Goal: Information Seeking & Learning: Learn about a topic

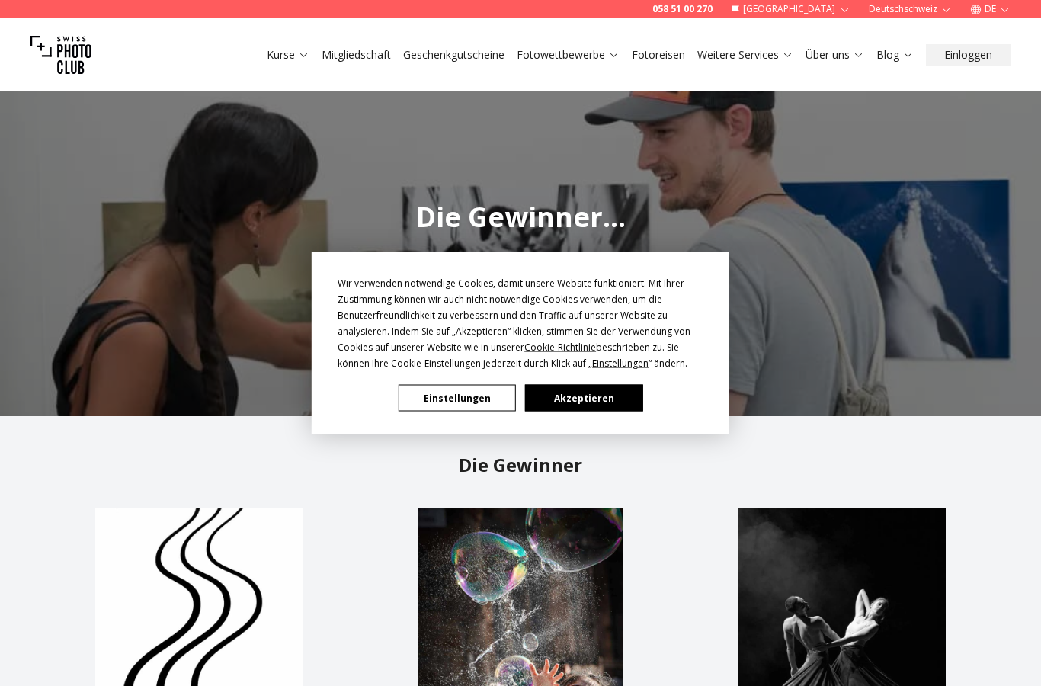
click at [481, 395] on button "Einstellungen" at bounding box center [457, 398] width 117 height 27
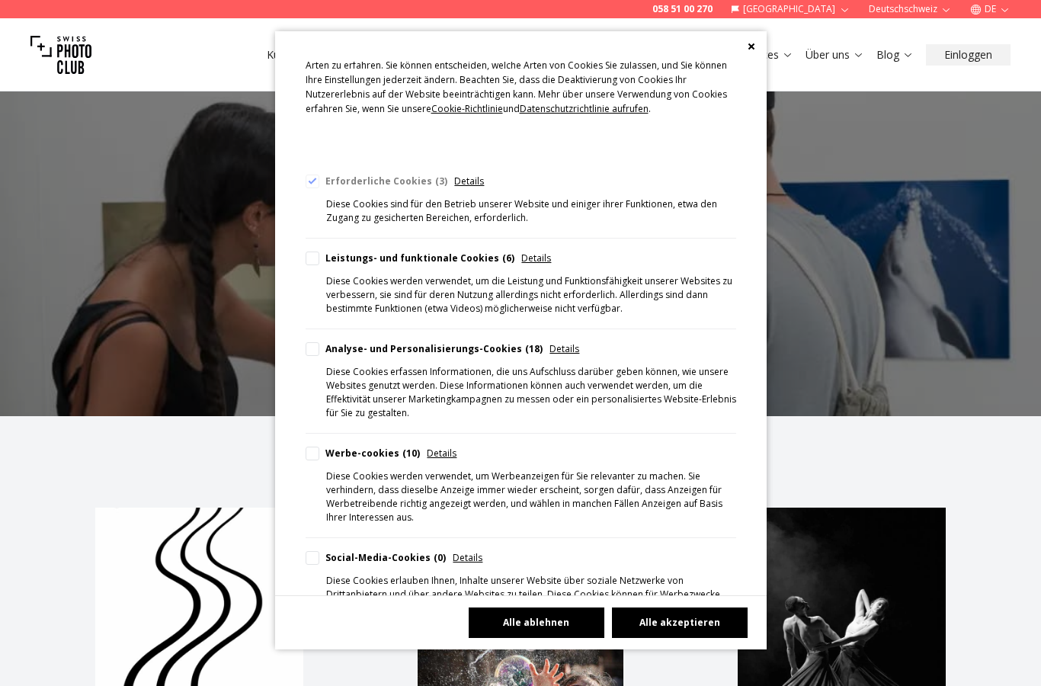
scroll to position [69, 0]
click at [516, 638] on button "Alle ablehnen" at bounding box center [537, 623] width 136 height 30
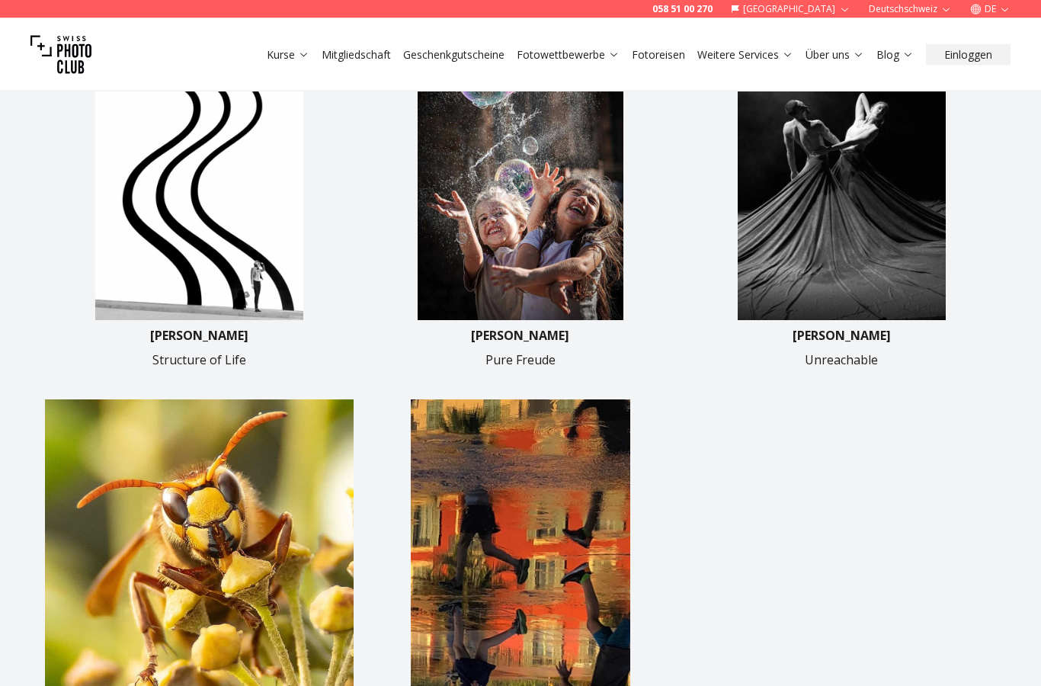
scroll to position [496, 0]
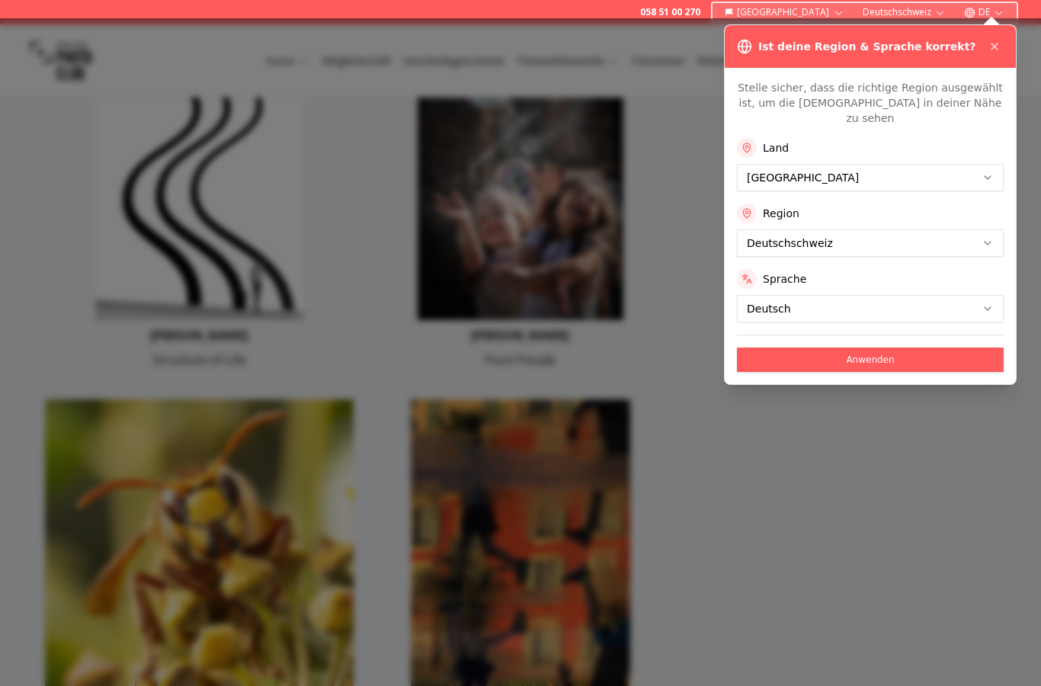
click at [1003, 47] on button at bounding box center [995, 46] width 18 height 18
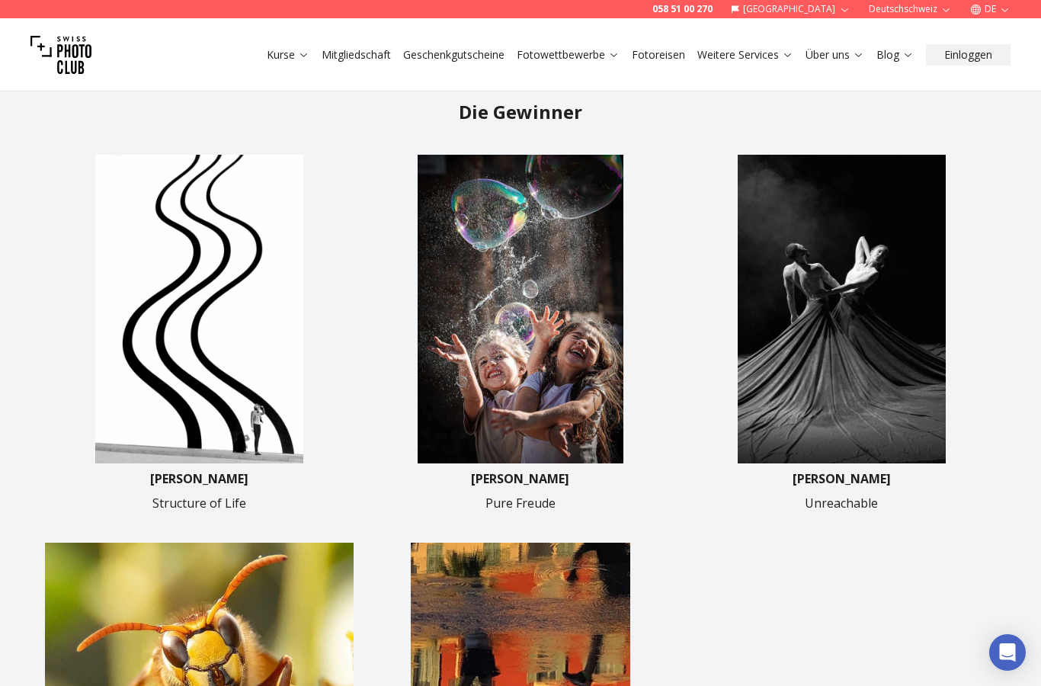
scroll to position [341, 0]
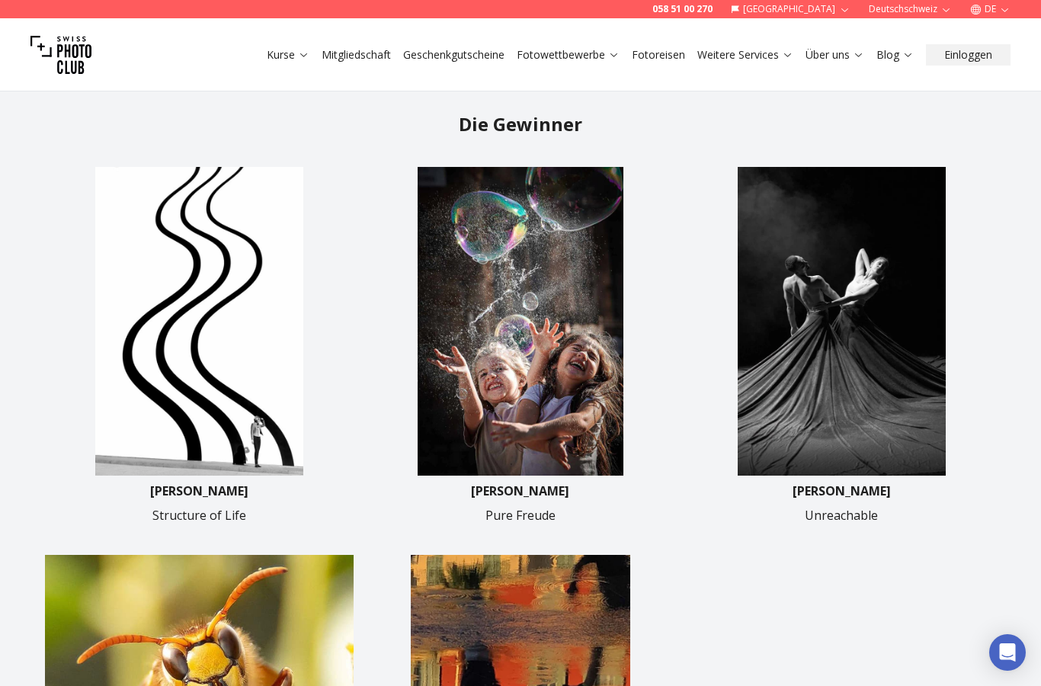
click at [557, 461] on img at bounding box center [520, 321] width 309 height 309
click at [540, 500] on p "[PERSON_NAME]" at bounding box center [520, 491] width 98 height 18
click at [551, 476] on img at bounding box center [520, 321] width 309 height 309
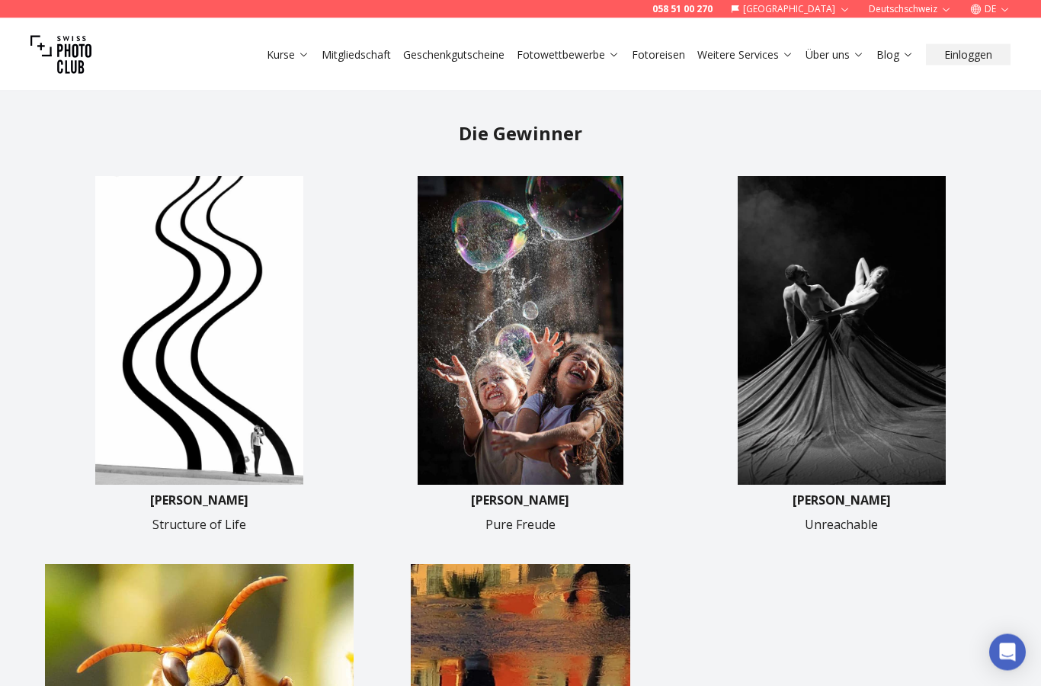
scroll to position [315, 0]
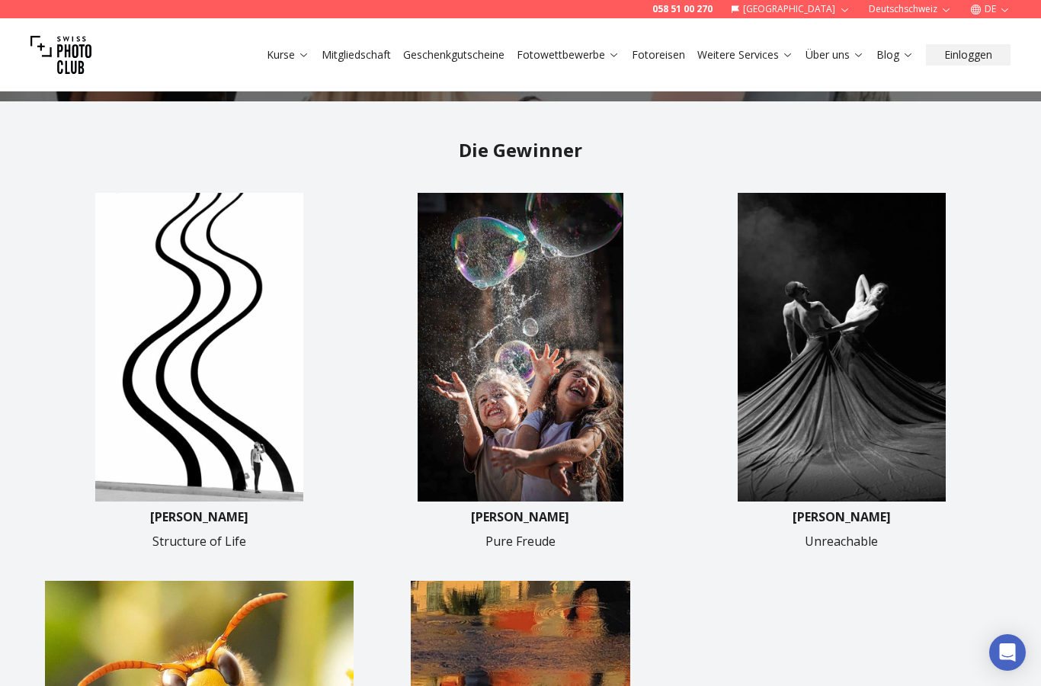
click at [591, 57] on link "Fotowettbewerbe" at bounding box center [568, 54] width 103 height 15
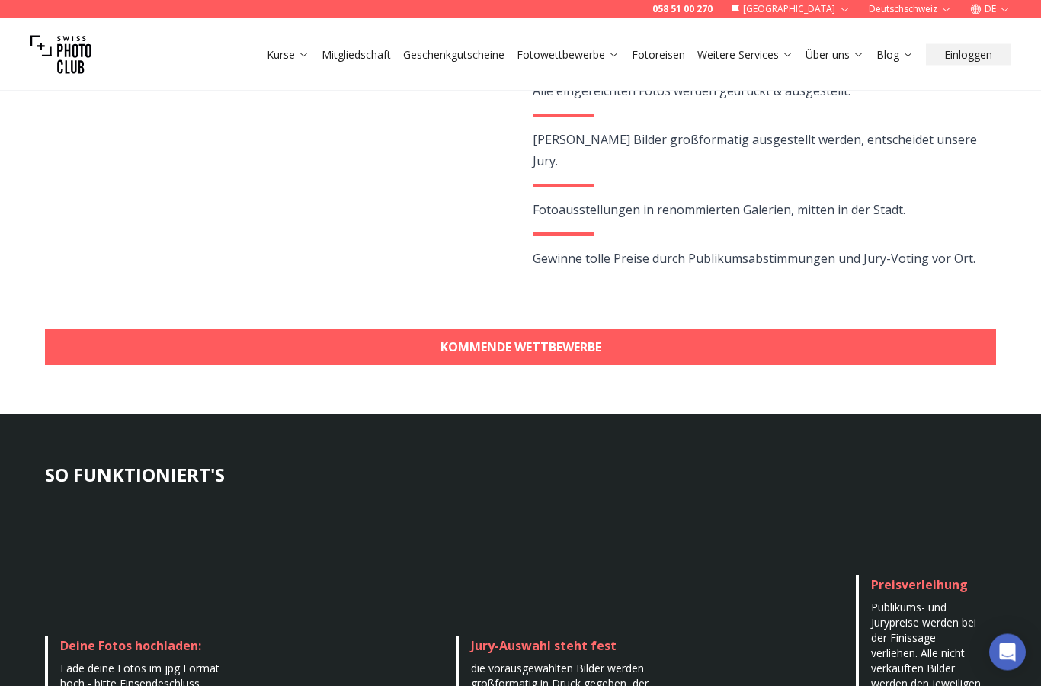
scroll to position [383, 0]
click at [865, 358] on link "KOMMENDE WETTBEWERBE" at bounding box center [520, 347] width 951 height 37
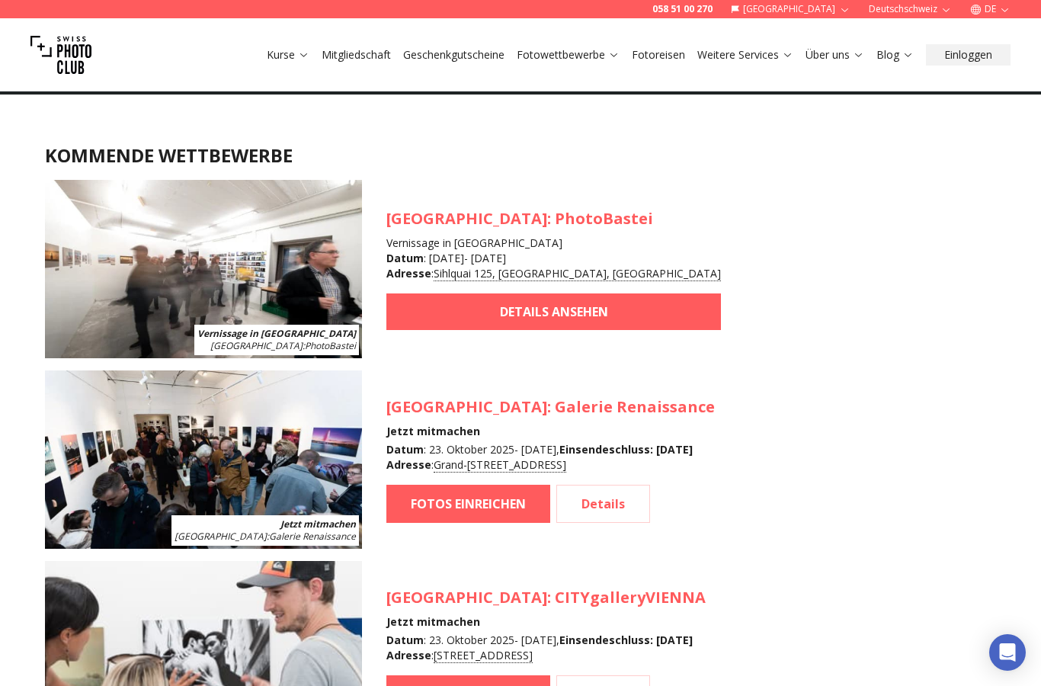
scroll to position [1334, 0]
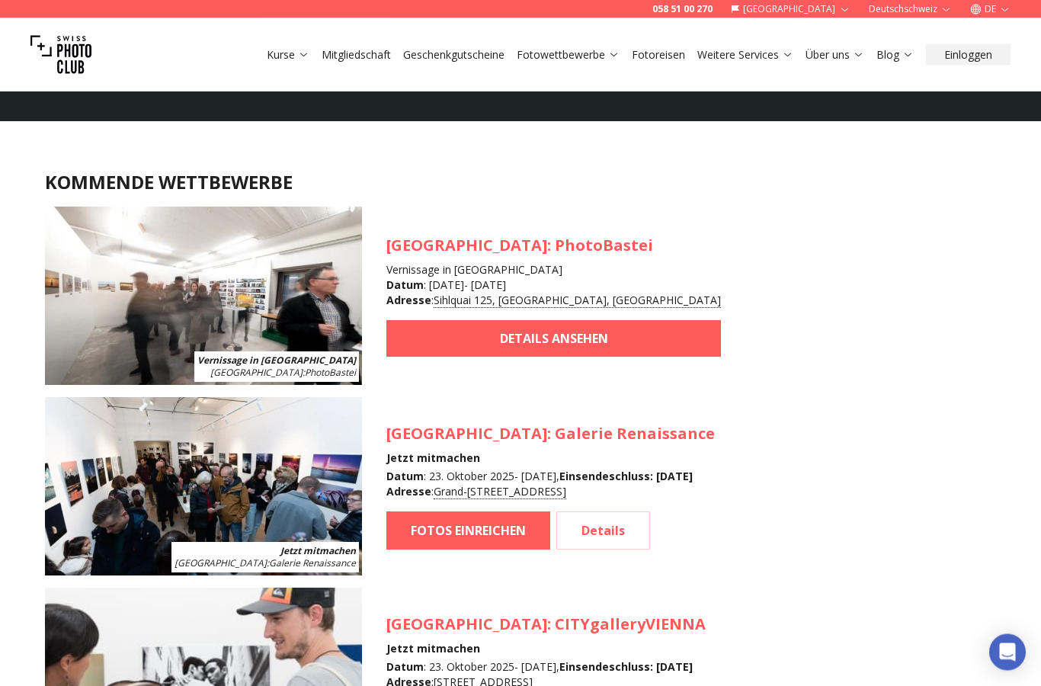
click at [583, 348] on link "DETAILS ANSEHEN" at bounding box center [553, 339] width 335 height 37
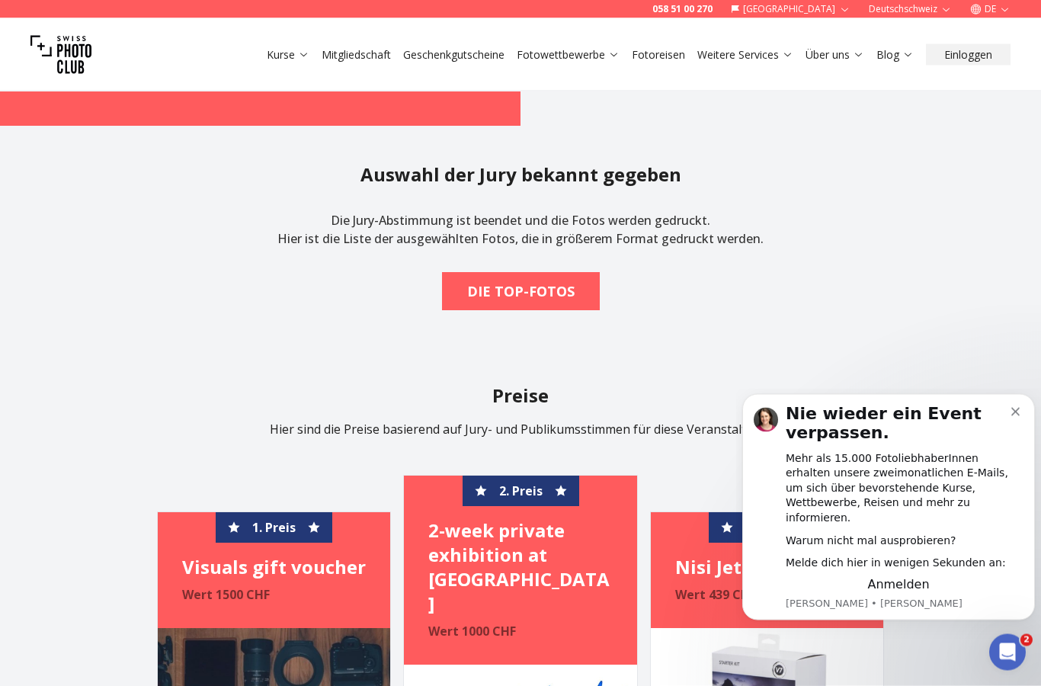
scroll to position [2131, 0]
click at [575, 280] on span "DIE TOP-FOTOS" at bounding box center [521, 291] width 132 height 34
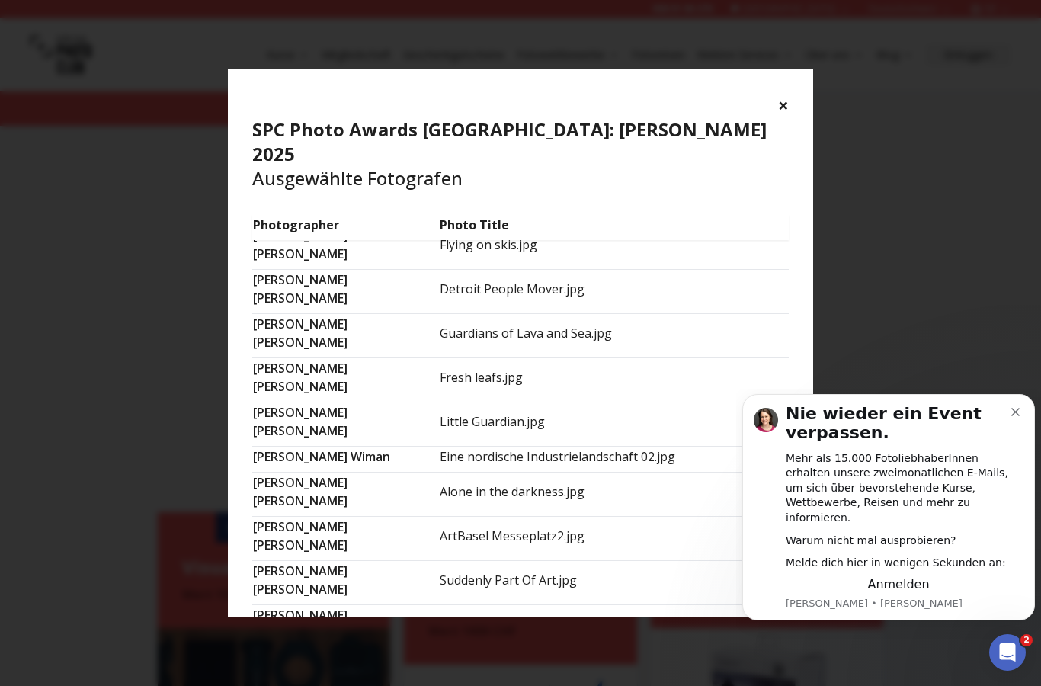
scroll to position [79, 0]
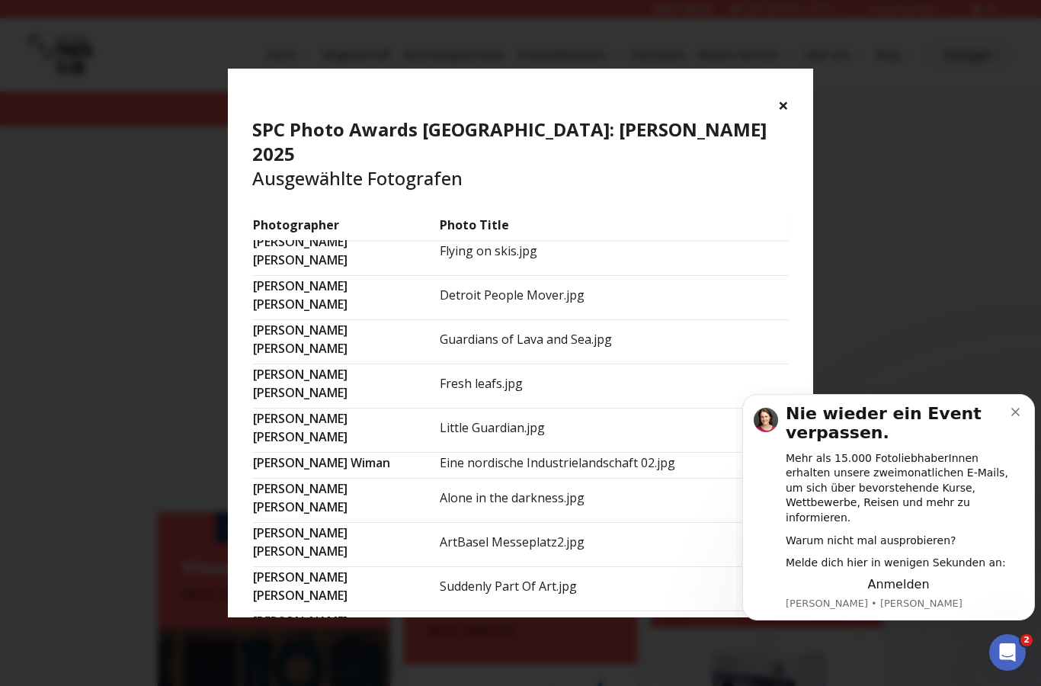
click at [566, 409] on td "Little Guardian.jpg" at bounding box center [614, 431] width 350 height 44
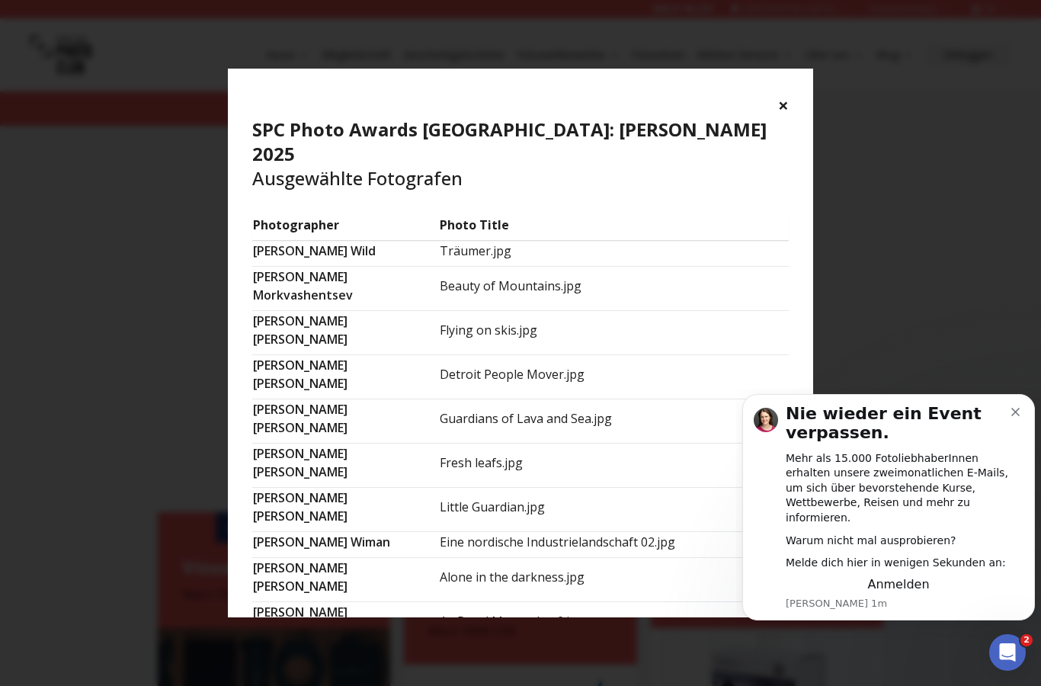
scroll to position [2102, 0]
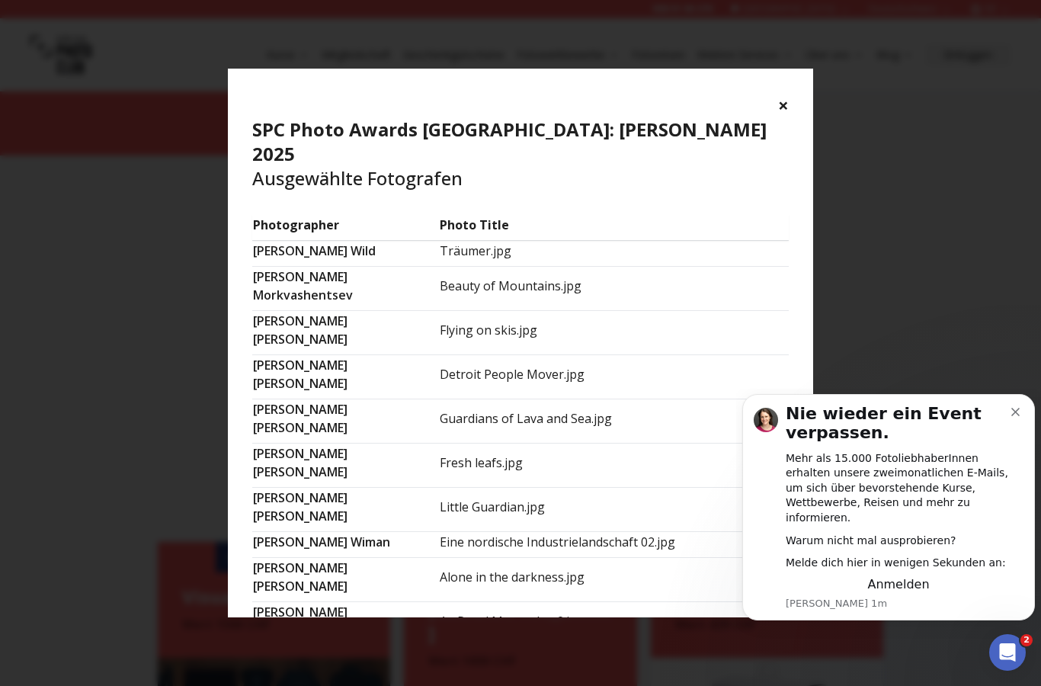
click at [783, 117] on button "×" at bounding box center [783, 105] width 11 height 24
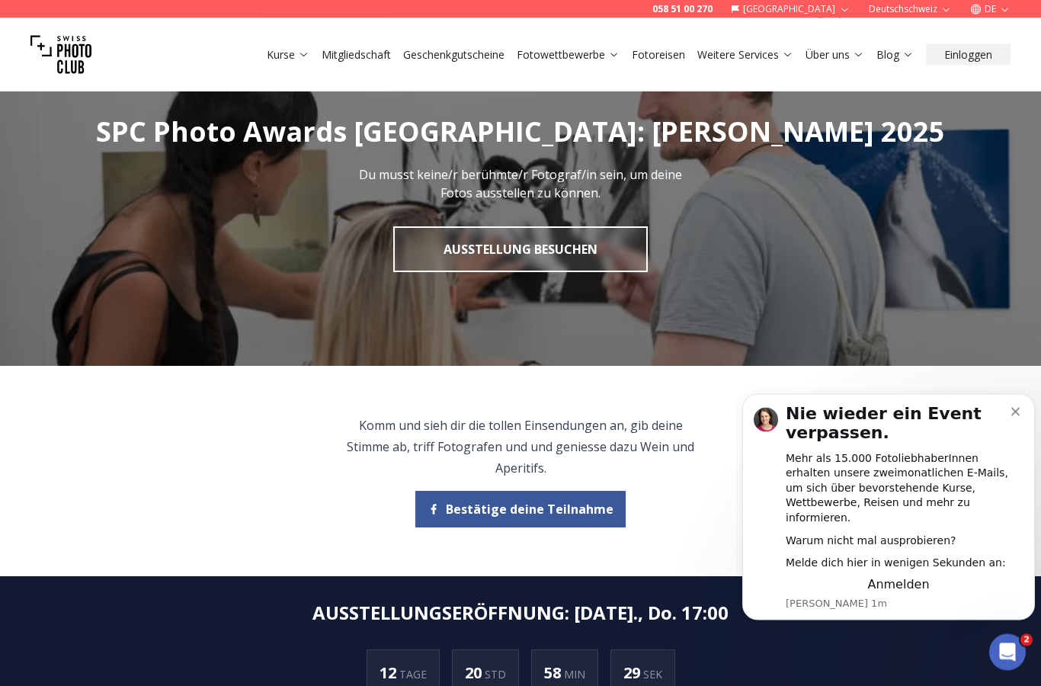
scroll to position [0, 0]
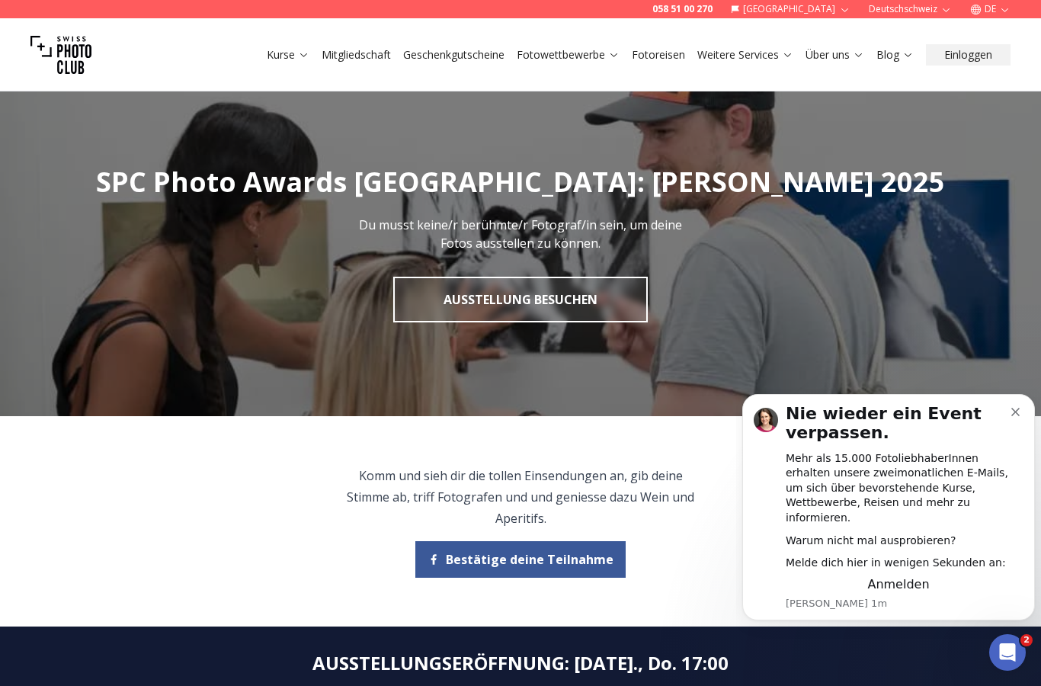
click at [614, 314] on link "Ausstellung besuchen" at bounding box center [520, 300] width 255 height 46
